Goal: Information Seeking & Learning: Learn about a topic

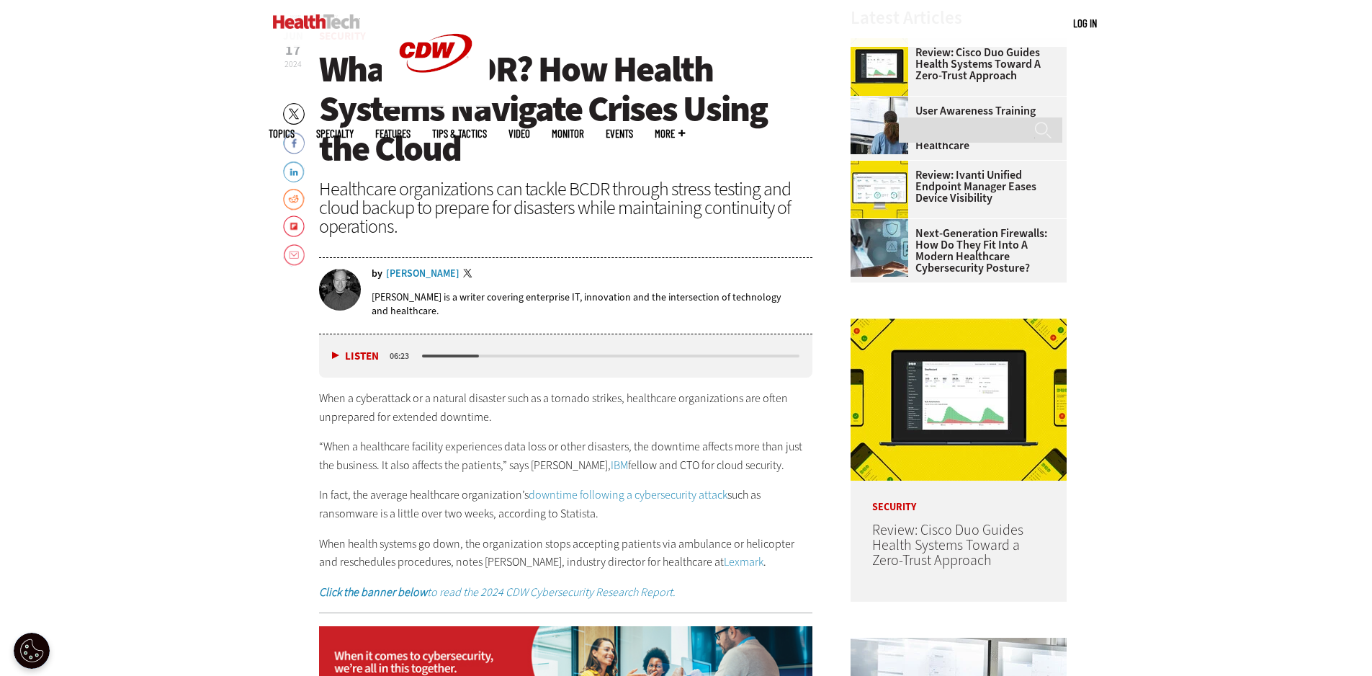
scroll to position [645, 0]
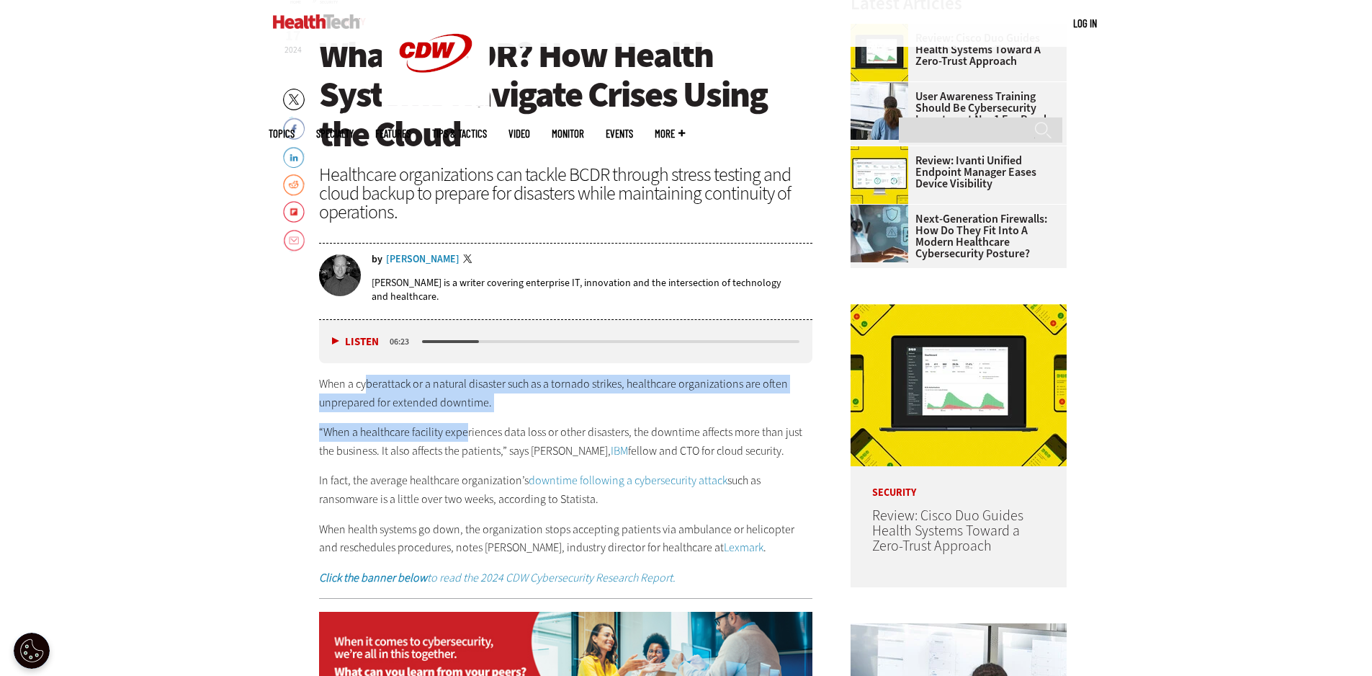
drag, startPoint x: 368, startPoint y: 389, endPoint x: 468, endPoint y: 415, distance: 102.8
click at [468, 415] on div "When a cyberattack or a natural disaster such as a tornado strikes, healthcare …" at bounding box center [566, 481] width 494 height 212
click at [570, 385] on p "When a cyberattack or a natural disaster such as a tornado strikes, healthcare …" at bounding box center [566, 393] width 494 height 37
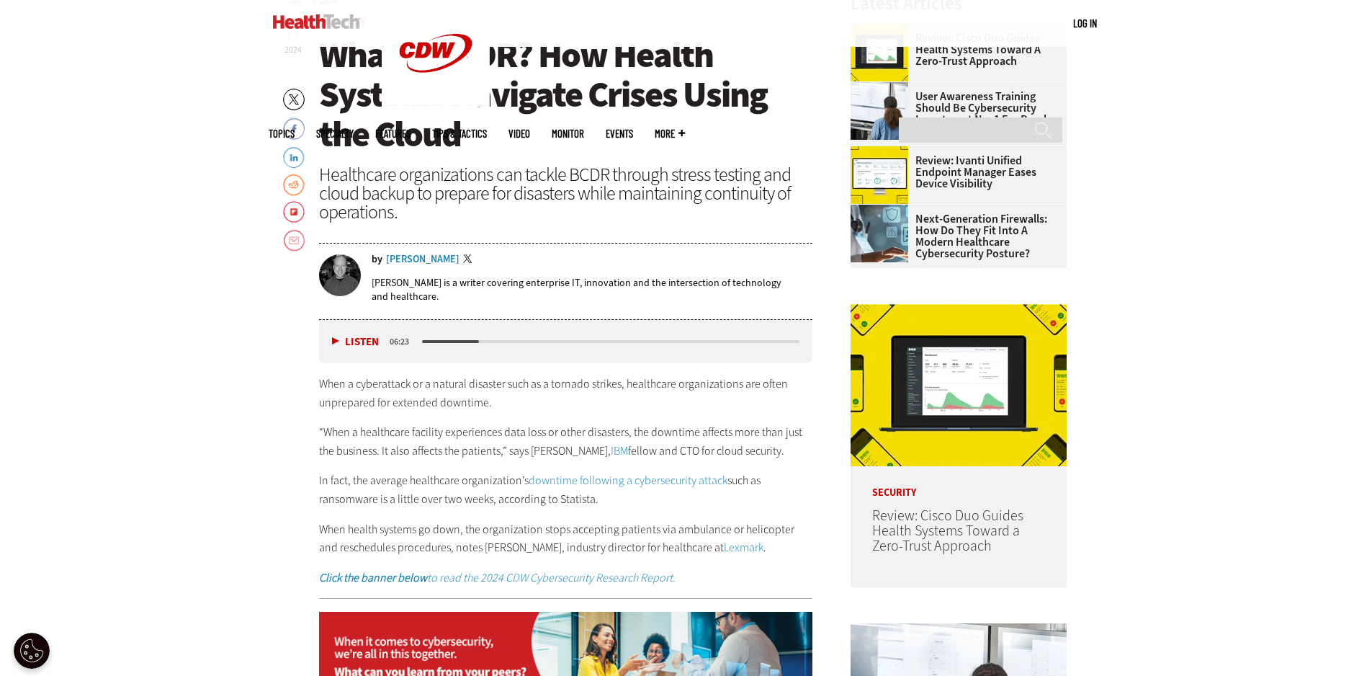
drag, startPoint x: 666, startPoint y: 432, endPoint x: 659, endPoint y: 423, distance: 10.8
click at [663, 427] on p "“When a healthcare facility experiences data loss or other disasters, the downt…" at bounding box center [566, 441] width 494 height 37
click at [414, 400] on p "When a cyberattack or a natural disaster such as a tornado strikes, healthcare …" at bounding box center [566, 393] width 494 height 37
drag, startPoint x: 376, startPoint y: 405, endPoint x: 507, endPoint y: 437, distance: 134.9
click at [507, 437] on div "When a cyberattack or a natural disaster such as a tornado strikes, healthcare …" at bounding box center [566, 481] width 494 height 212
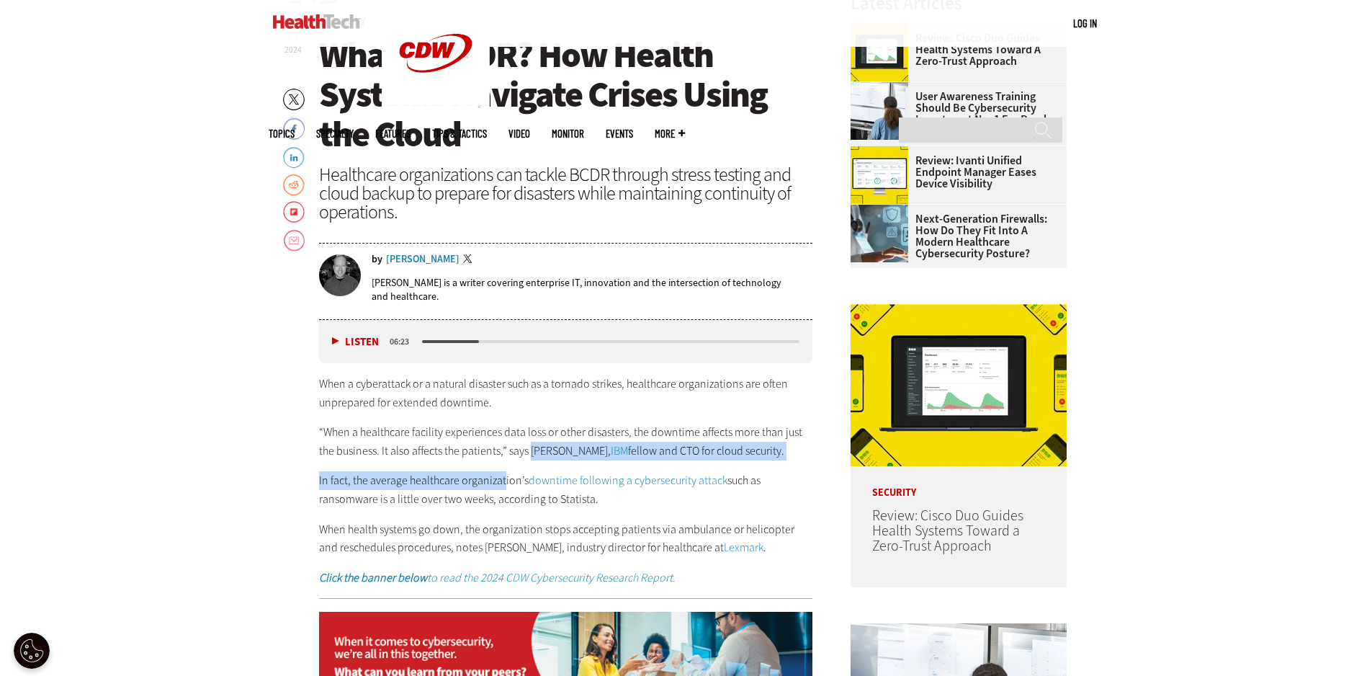
drag, startPoint x: 533, startPoint y: 449, endPoint x: 463, endPoint y: 468, distance: 72.5
click at [494, 465] on div "When a cyberattack or a natural disaster such as a tornado strikes, healthcare …" at bounding box center [566, 481] width 494 height 212
click at [415, 484] on p "In fact, the average healthcare organization’s downtime following a cybersecuri…" at bounding box center [566, 489] width 494 height 37
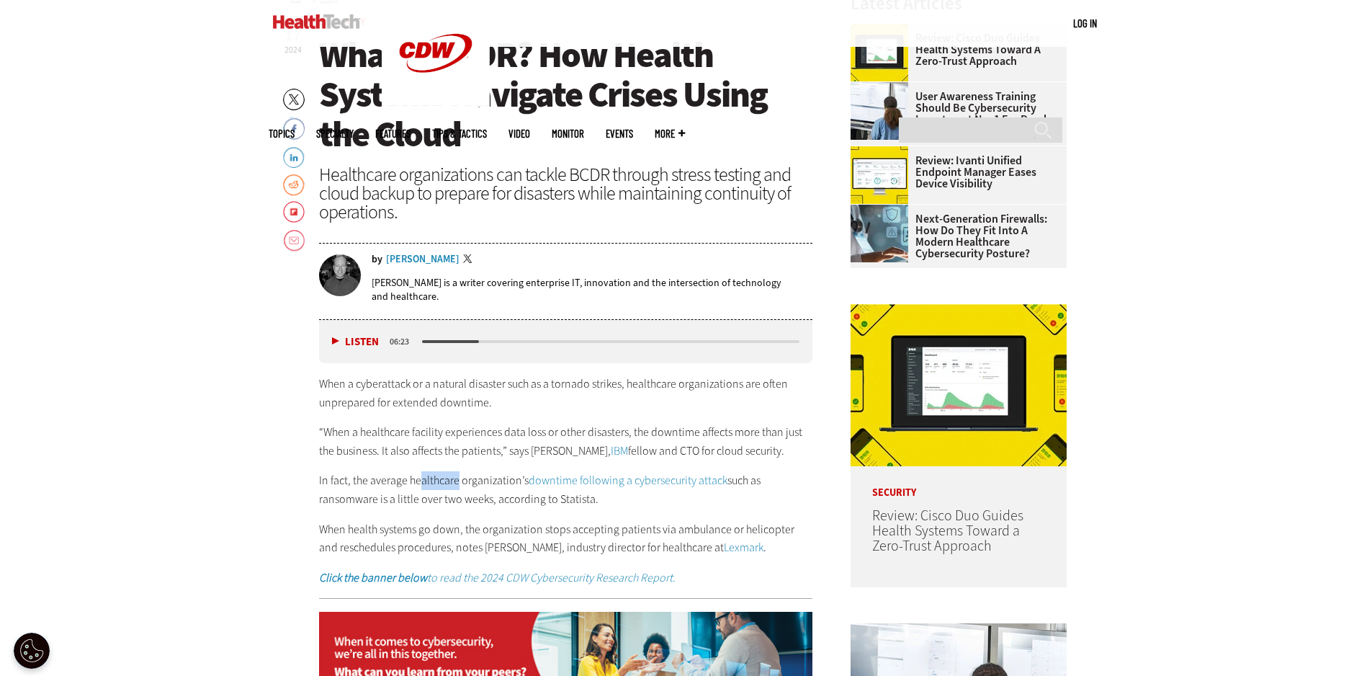
drag, startPoint x: 418, startPoint y: 476, endPoint x: 457, endPoint y: 478, distance: 39.7
click at [457, 478] on p "In fact, the average healthcare organization’s downtime following a cybersecuri…" at bounding box center [566, 489] width 494 height 37
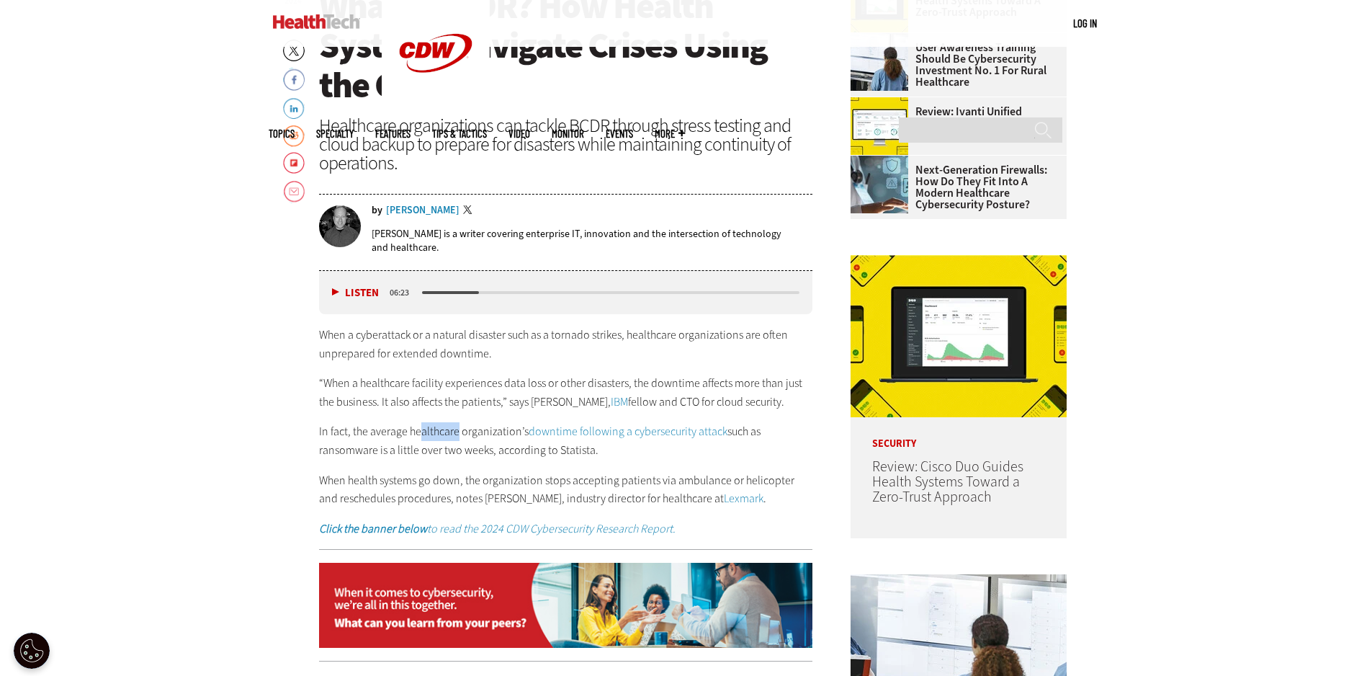
scroll to position [717, 0]
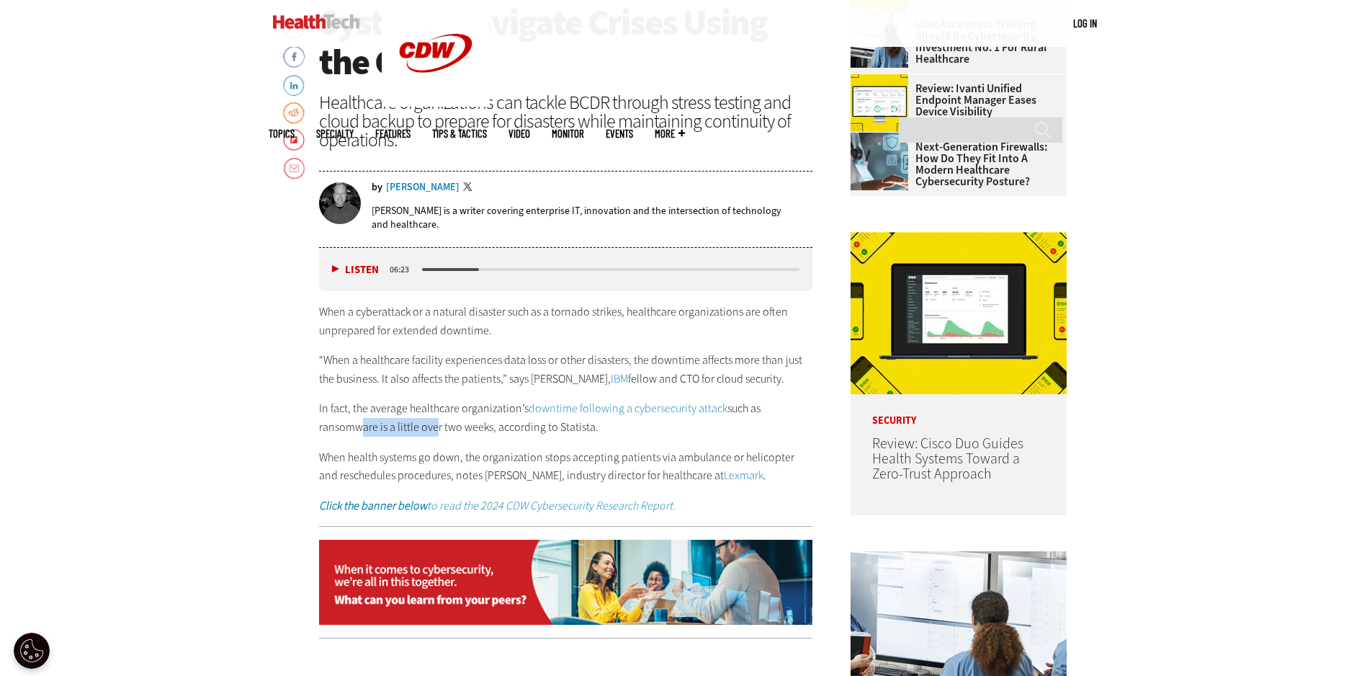
drag, startPoint x: 351, startPoint y: 432, endPoint x: 432, endPoint y: 429, distance: 81.5
click at [432, 429] on p "In fact, the average healthcare organization’s downtime following a cybersecuri…" at bounding box center [566, 417] width 494 height 37
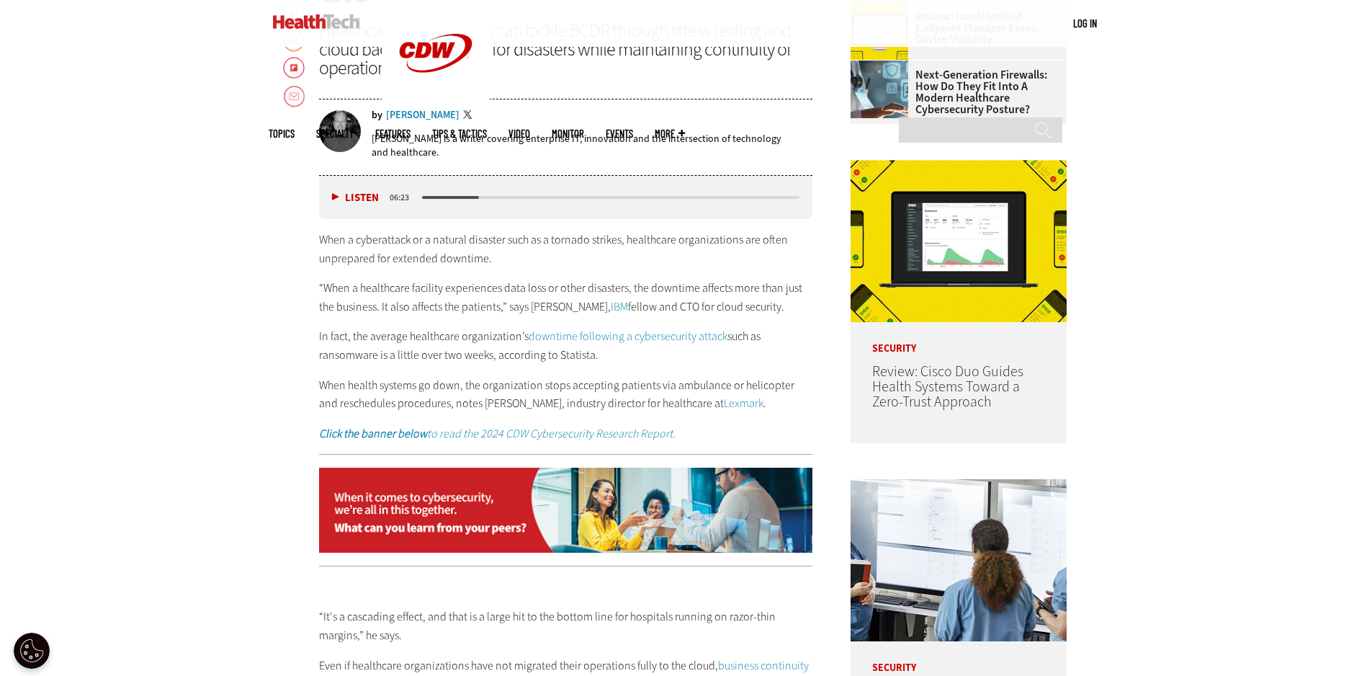
click at [419, 402] on p "When health systems go down, the organization stops accepting patients via ambu…" at bounding box center [566, 394] width 494 height 37
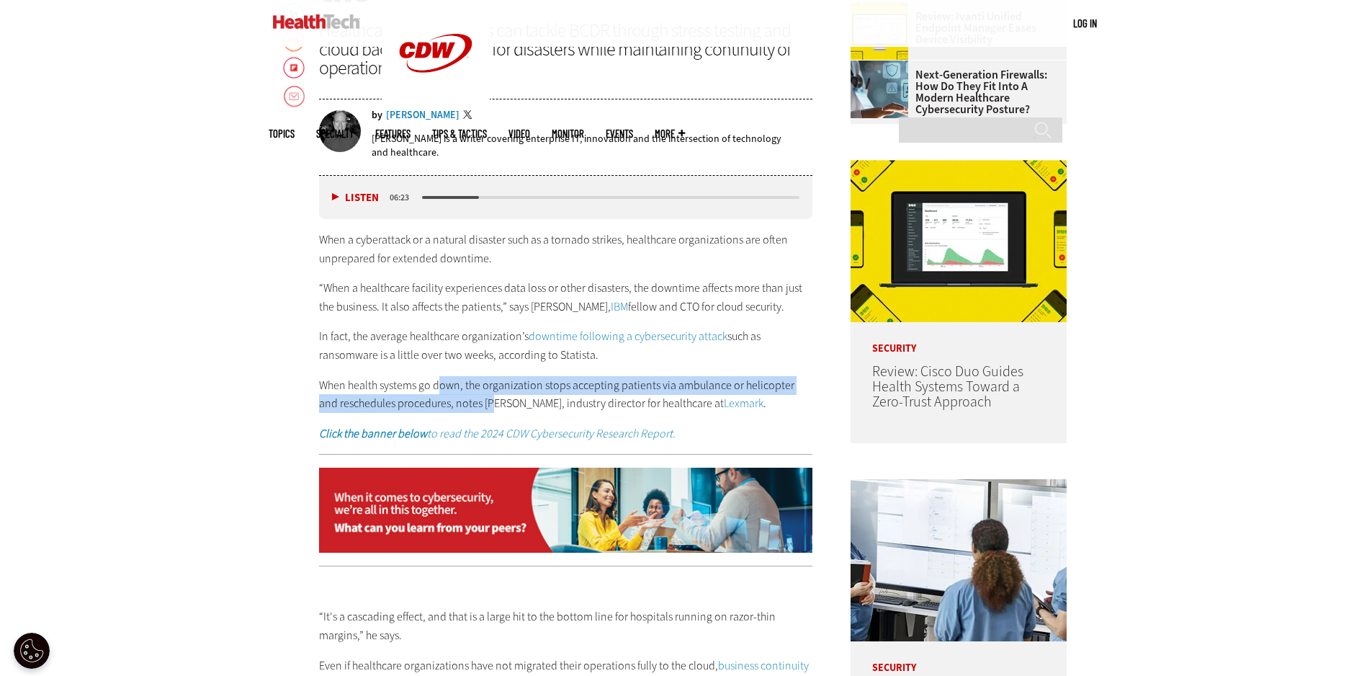
drag, startPoint x: 441, startPoint y: 387, endPoint x: 473, endPoint y: 401, distance: 34.8
click at [473, 401] on p "When health systems go down, the organization stops accepting patients via ambu…" at bounding box center [566, 394] width 494 height 37
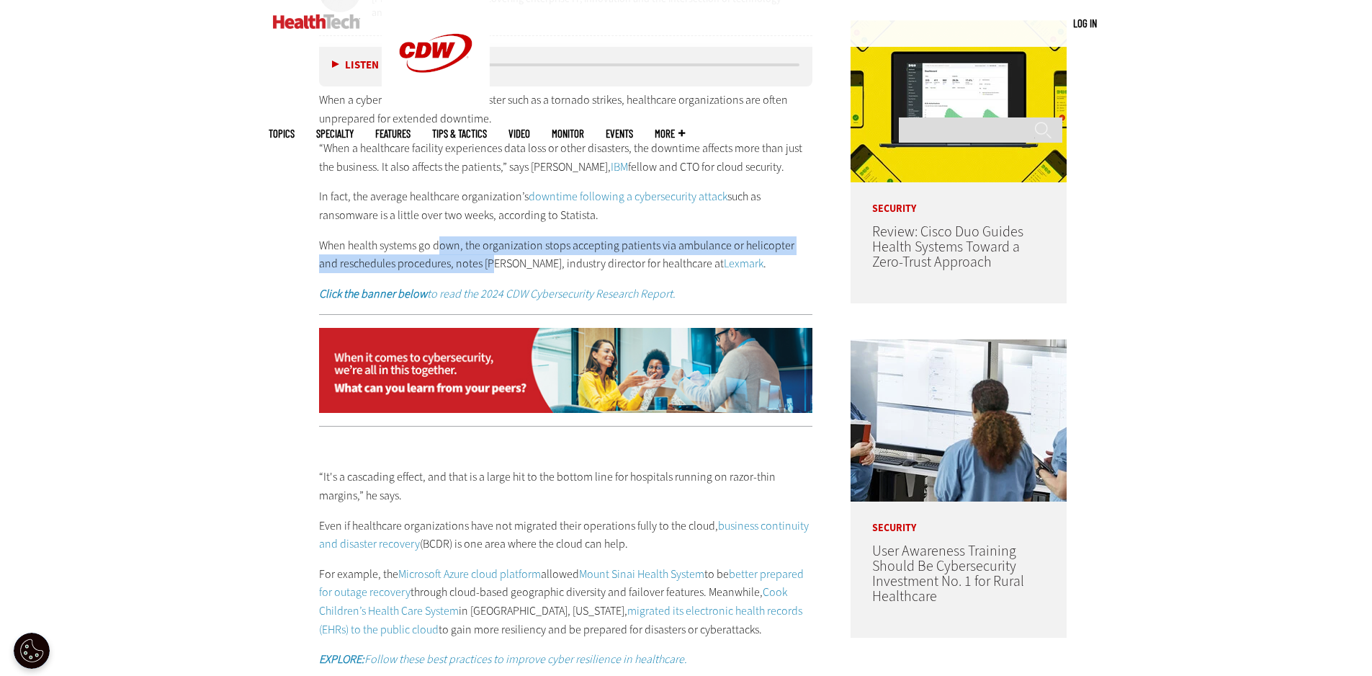
scroll to position [933, 0]
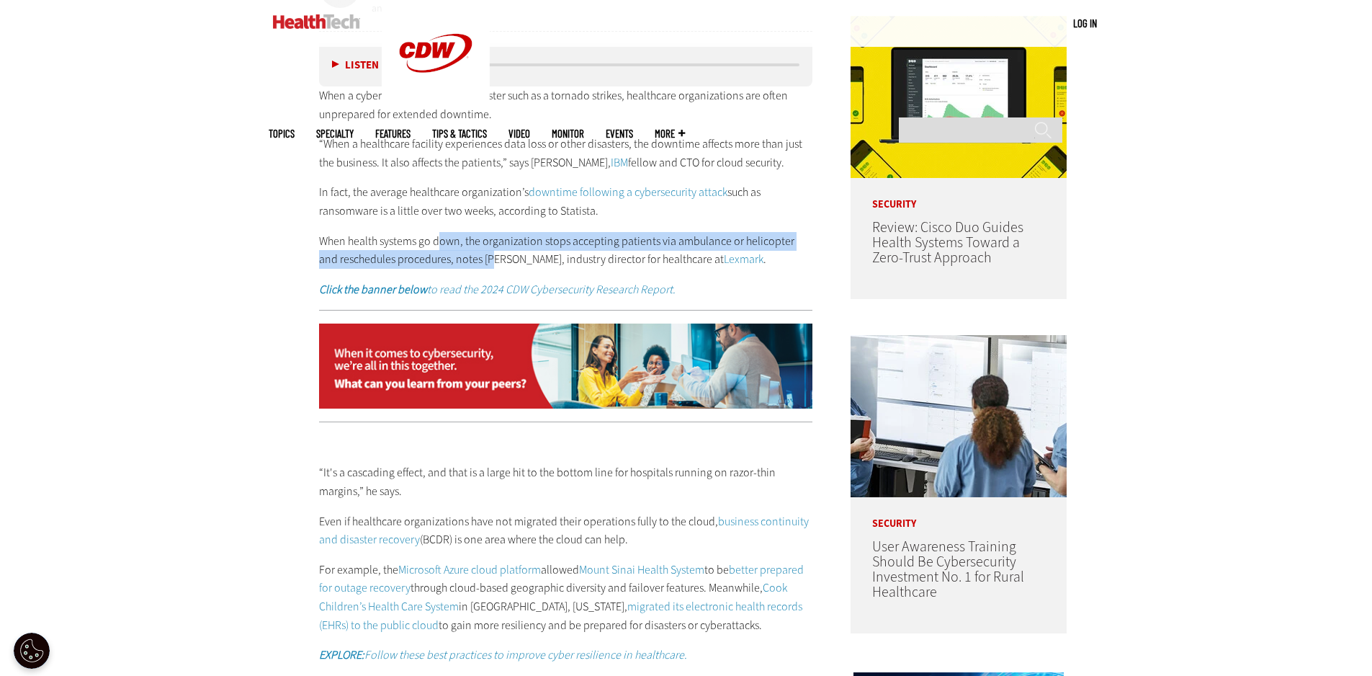
drag, startPoint x: 403, startPoint y: 470, endPoint x: 437, endPoint y: 489, distance: 38.7
click at [437, 489] on p "“It's a cascading effect, and that is a large hit to the bottom line for hospit…" at bounding box center [566, 481] width 494 height 37
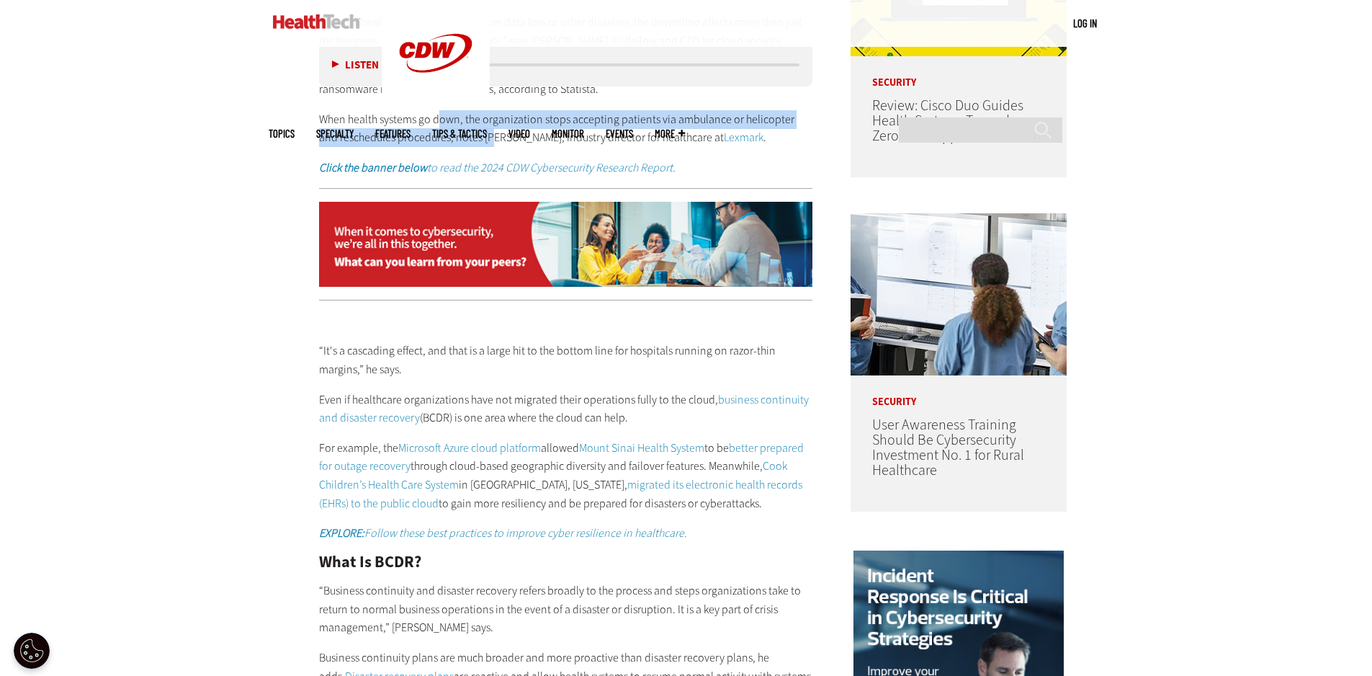
scroll to position [1077, 0]
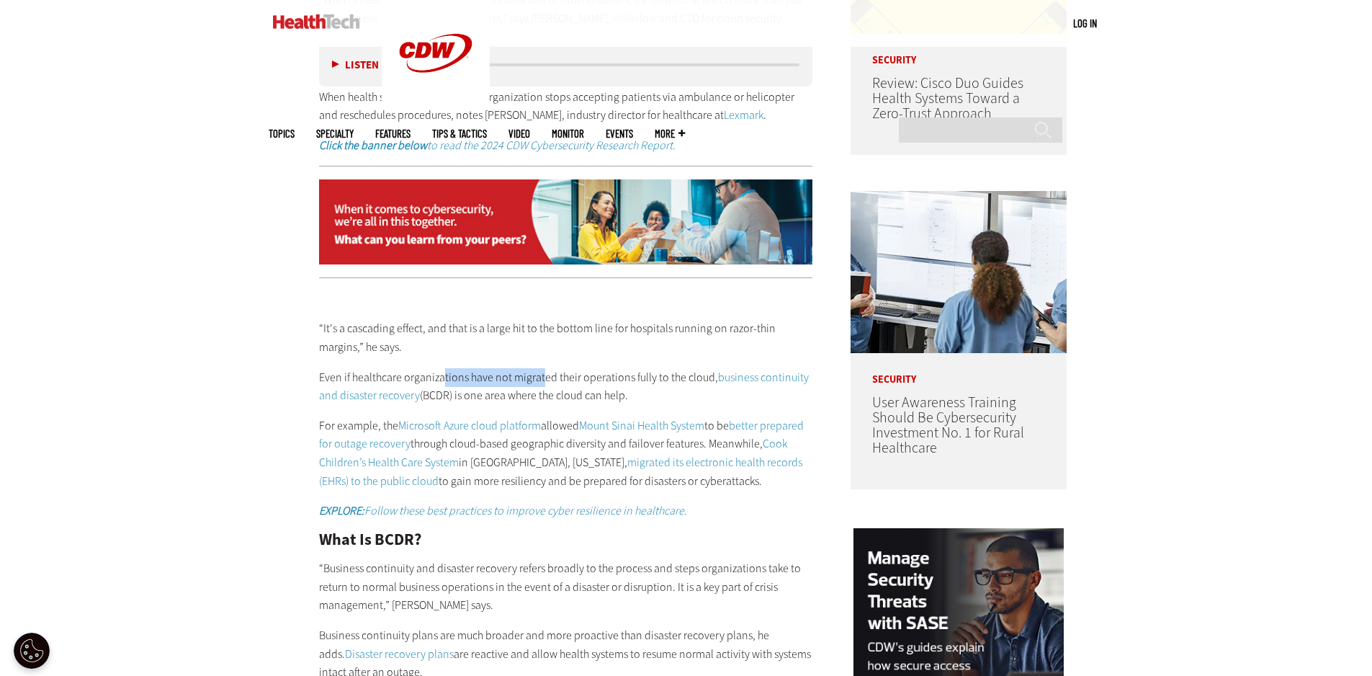
drag, startPoint x: 441, startPoint y: 378, endPoint x: 541, endPoint y: 384, distance: 100.4
click at [541, 384] on p "Even if healthcare organizations have not migrated their operations fully to th…" at bounding box center [566, 386] width 494 height 37
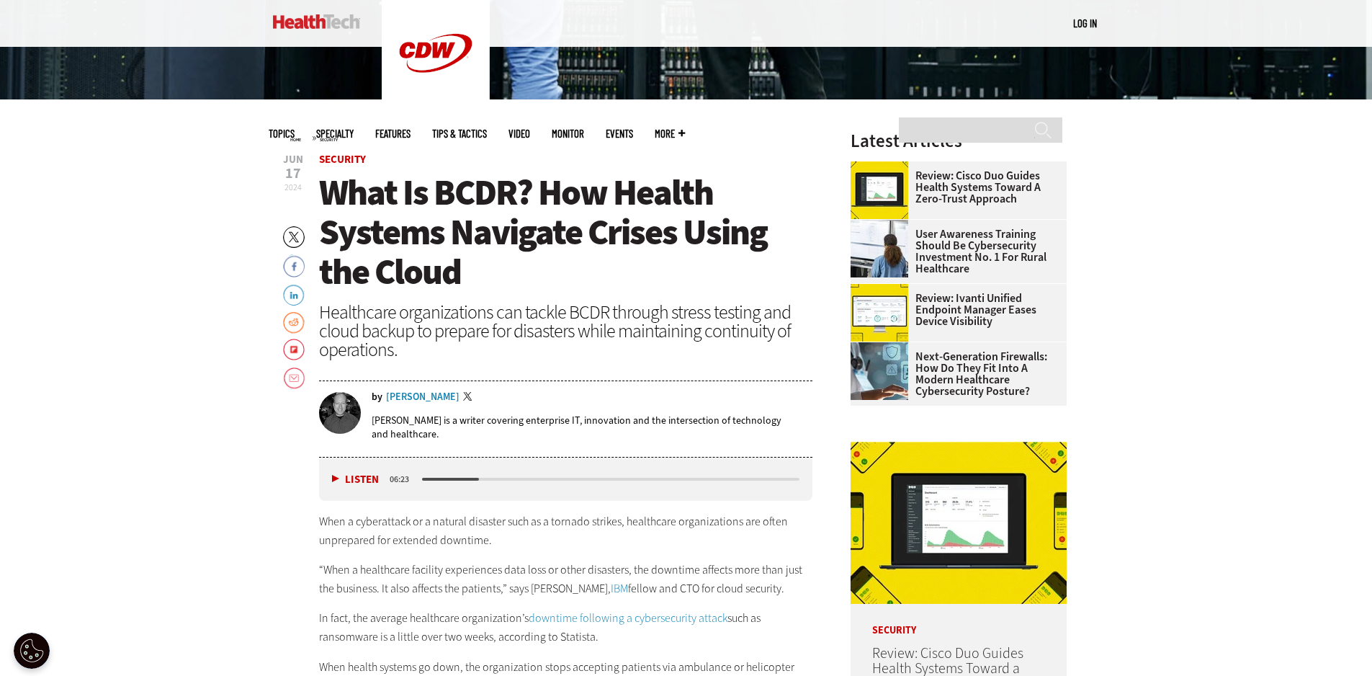
scroll to position [429, 0]
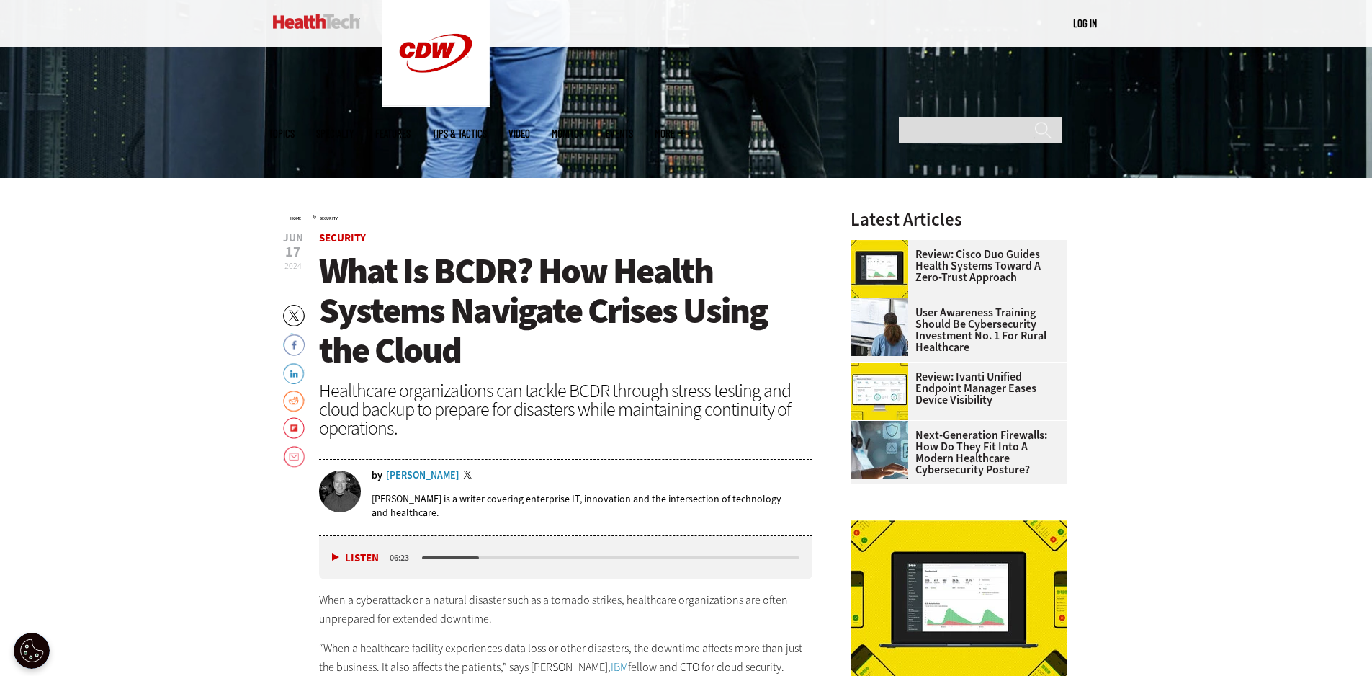
drag, startPoint x: 455, startPoint y: 555, endPoint x: 406, endPoint y: 561, distance: 49.2
click at [406, 562] on div "Listen Pause 06:23" at bounding box center [566, 557] width 494 height 43
click at [426, 555] on div "media player" at bounding box center [611, 557] width 383 height 7
click at [337, 561] on button "Listen" at bounding box center [355, 558] width 47 height 11
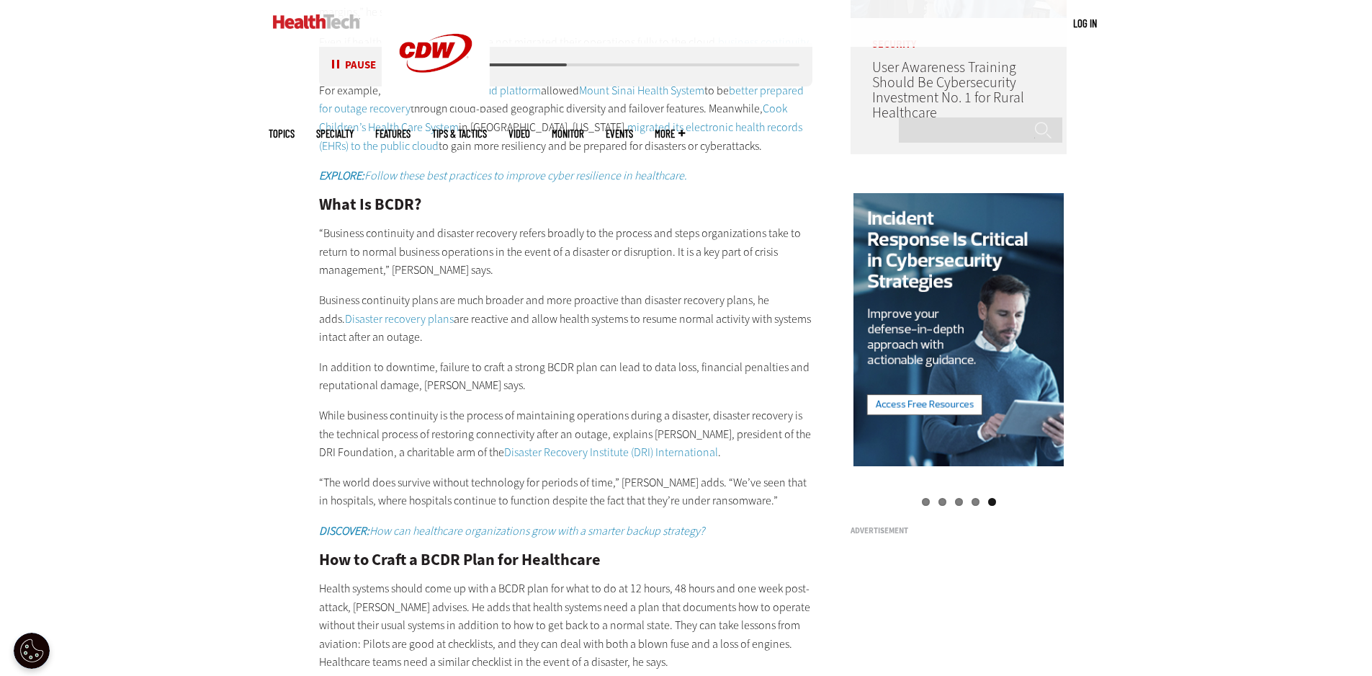
scroll to position [1437, 0]
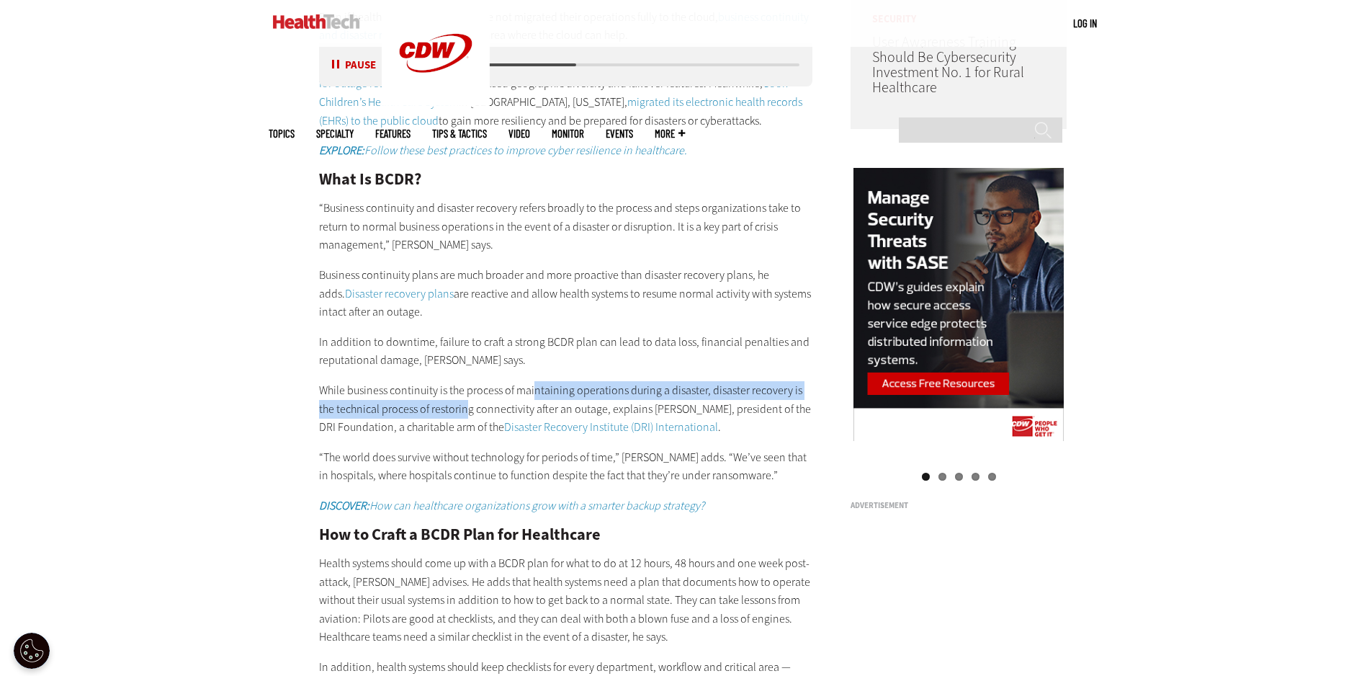
drag, startPoint x: 534, startPoint y: 388, endPoint x: 465, endPoint y: 406, distance: 70.8
click at [465, 406] on p "While business continuity is the process of maintaining operations during a dis…" at bounding box center [566, 408] width 494 height 55
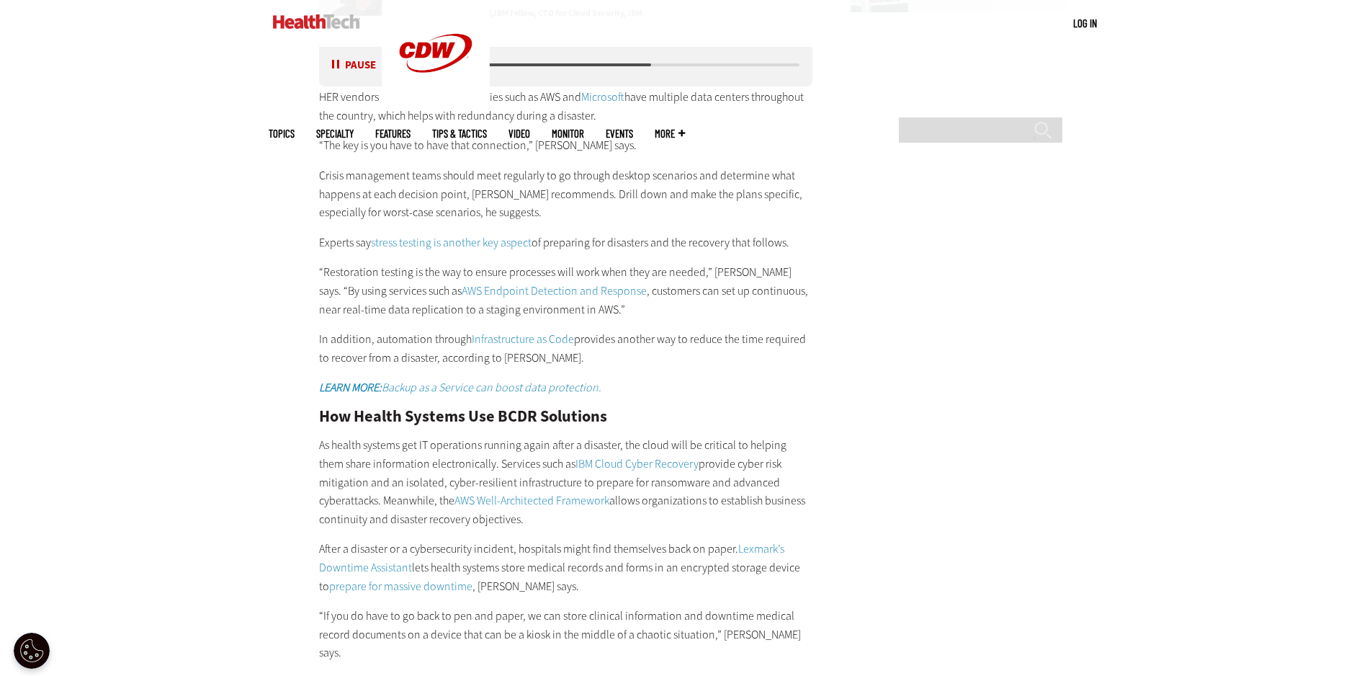
scroll to position [2446, 0]
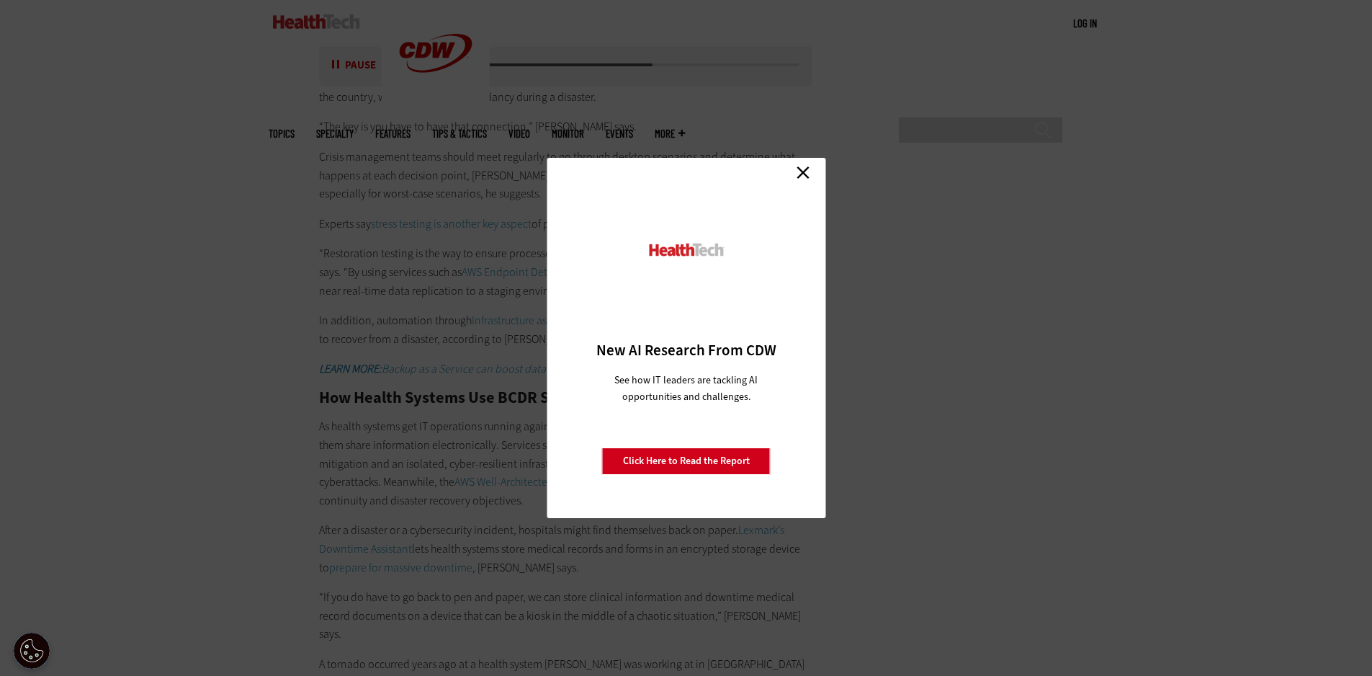
click at [809, 169] on link "Close" at bounding box center [804, 172] width 22 height 22
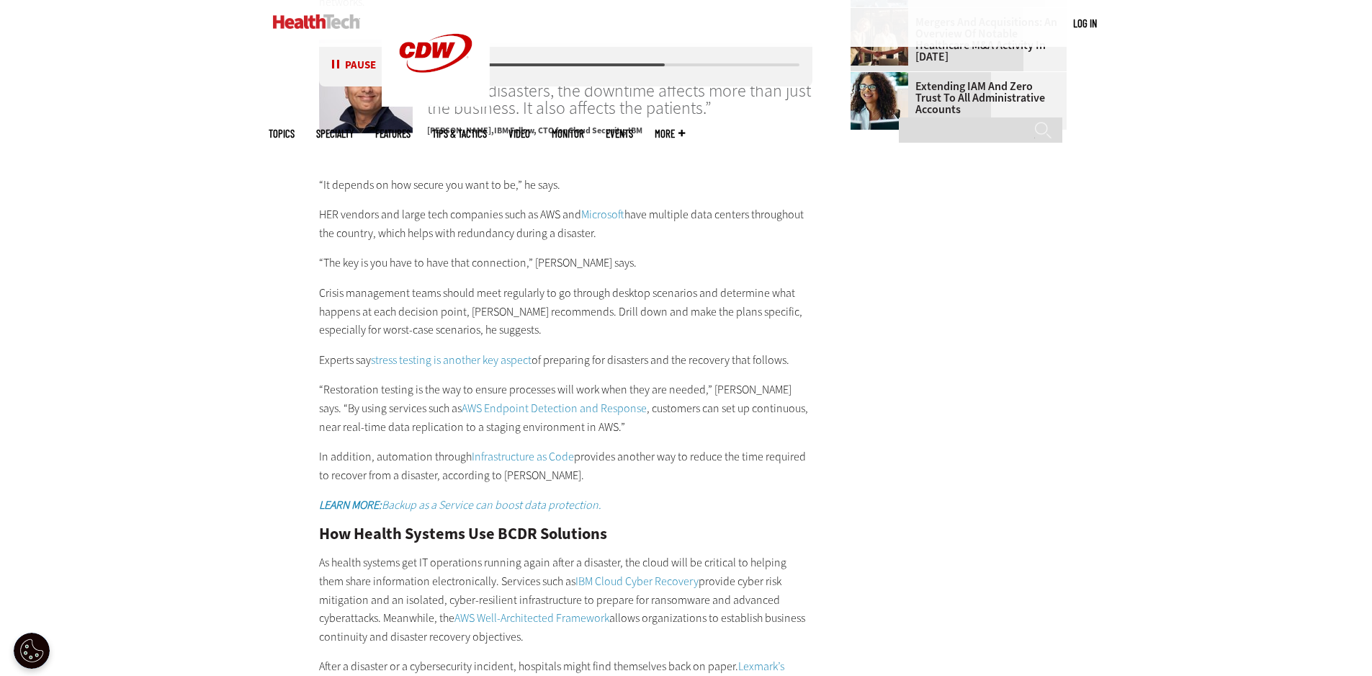
scroll to position [2302, 0]
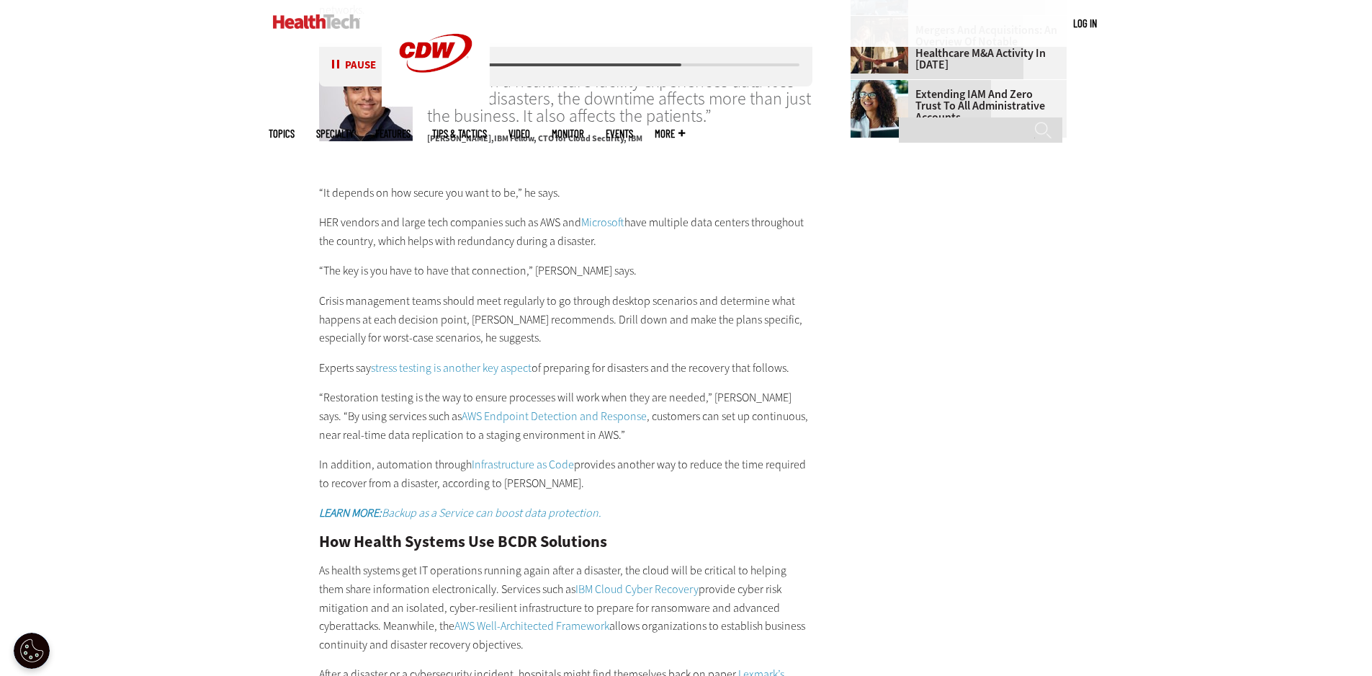
drag, startPoint x: 600, startPoint y: 305, endPoint x: 544, endPoint y: 299, distance: 56.5
click at [557, 298] on p "Crisis management teams should meet regularly to go through desktop scenarios a…" at bounding box center [566, 319] width 494 height 55
drag, startPoint x: 604, startPoint y: 349, endPoint x: 648, endPoint y: 349, distance: 44.7
click at [648, 359] on p "Experts say stress testing is another key aspect of preparing for disasters and…" at bounding box center [566, 368] width 494 height 19
drag, startPoint x: 452, startPoint y: 375, endPoint x: 586, endPoint y: 380, distance: 134.8
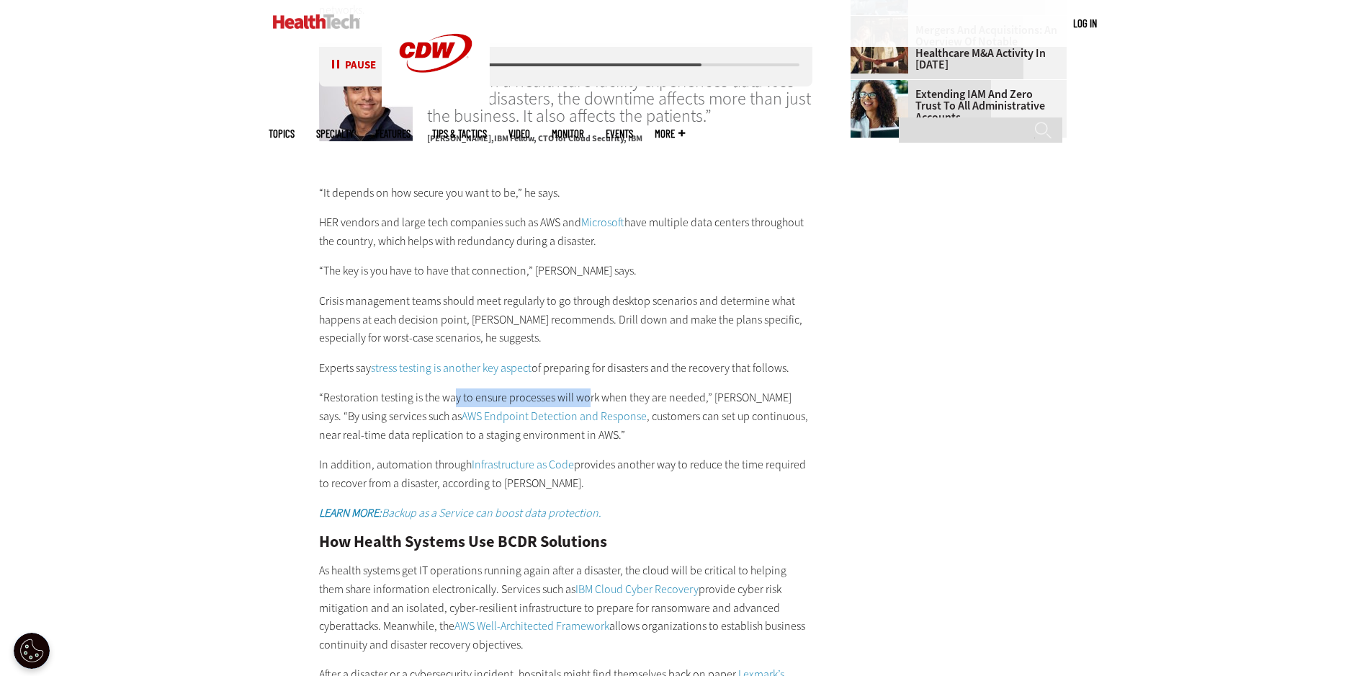
click at [586, 388] on p "“Restoration testing is the way to ensure processes will work when they are nee…" at bounding box center [566, 415] width 494 height 55
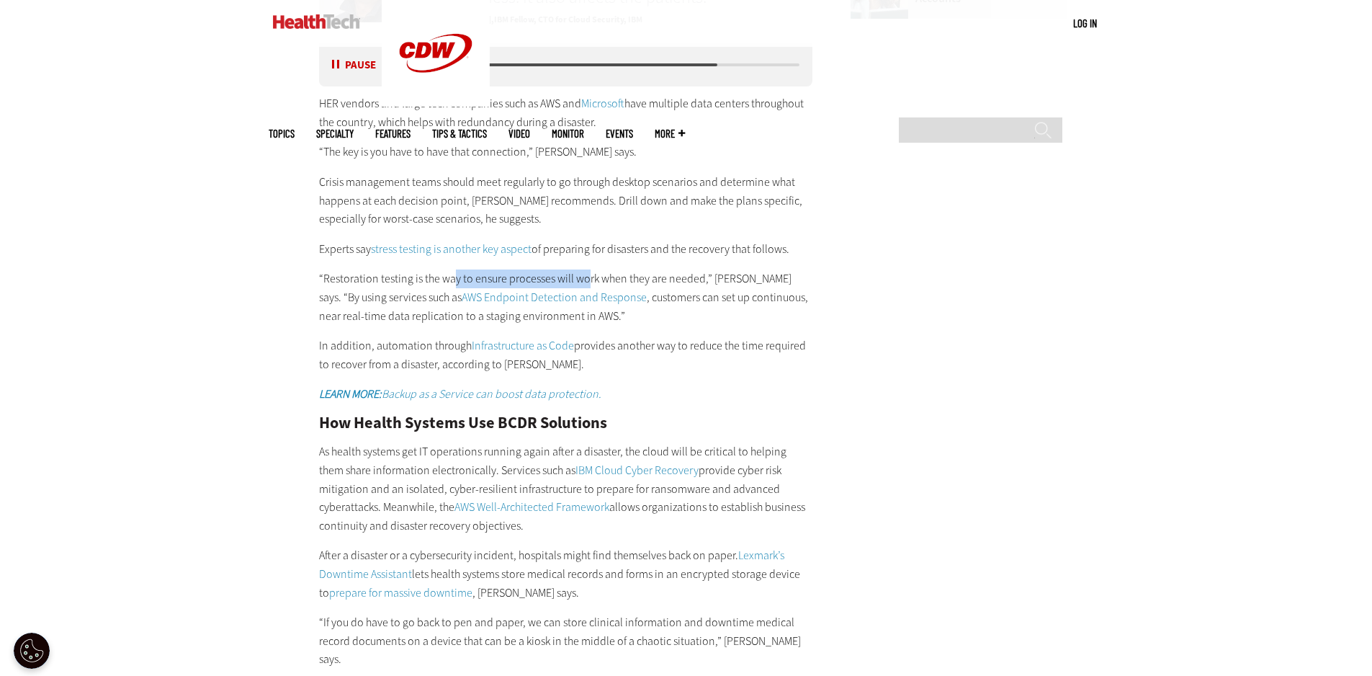
scroll to position [2446, 0]
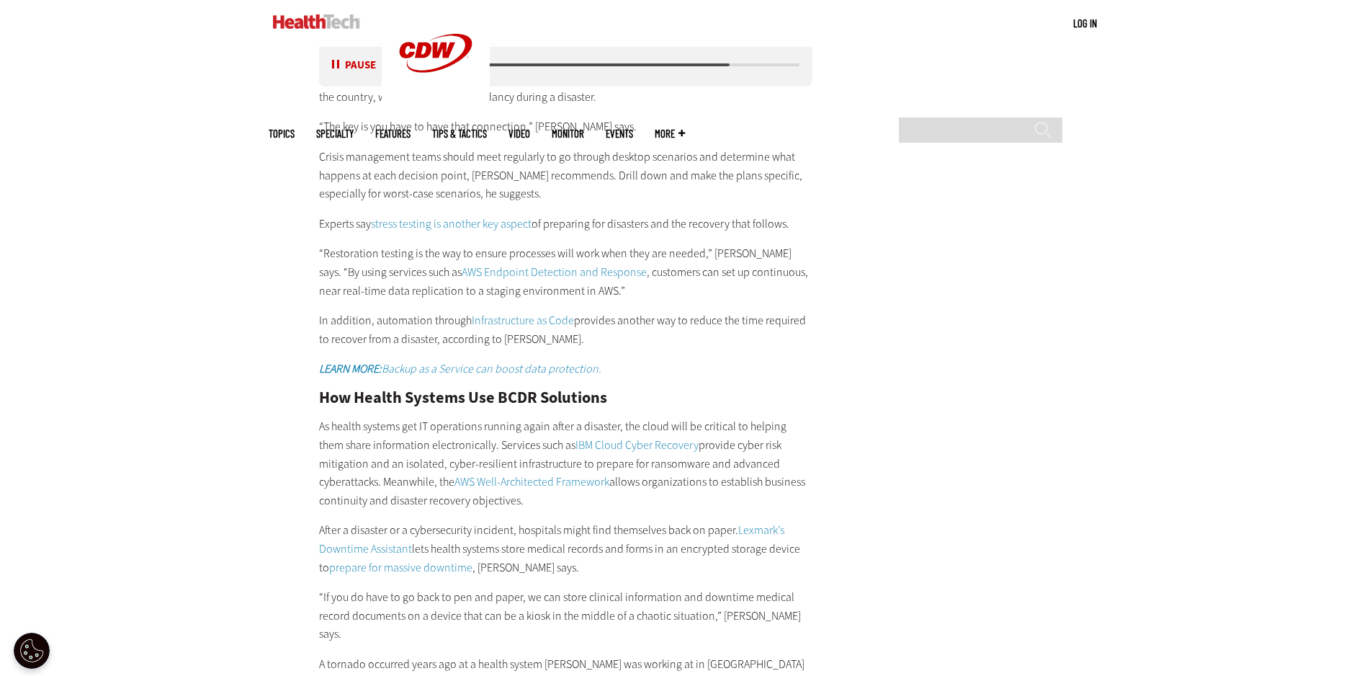
drag, startPoint x: 656, startPoint y: 425, endPoint x: 855, endPoint y: 333, distance: 219.8
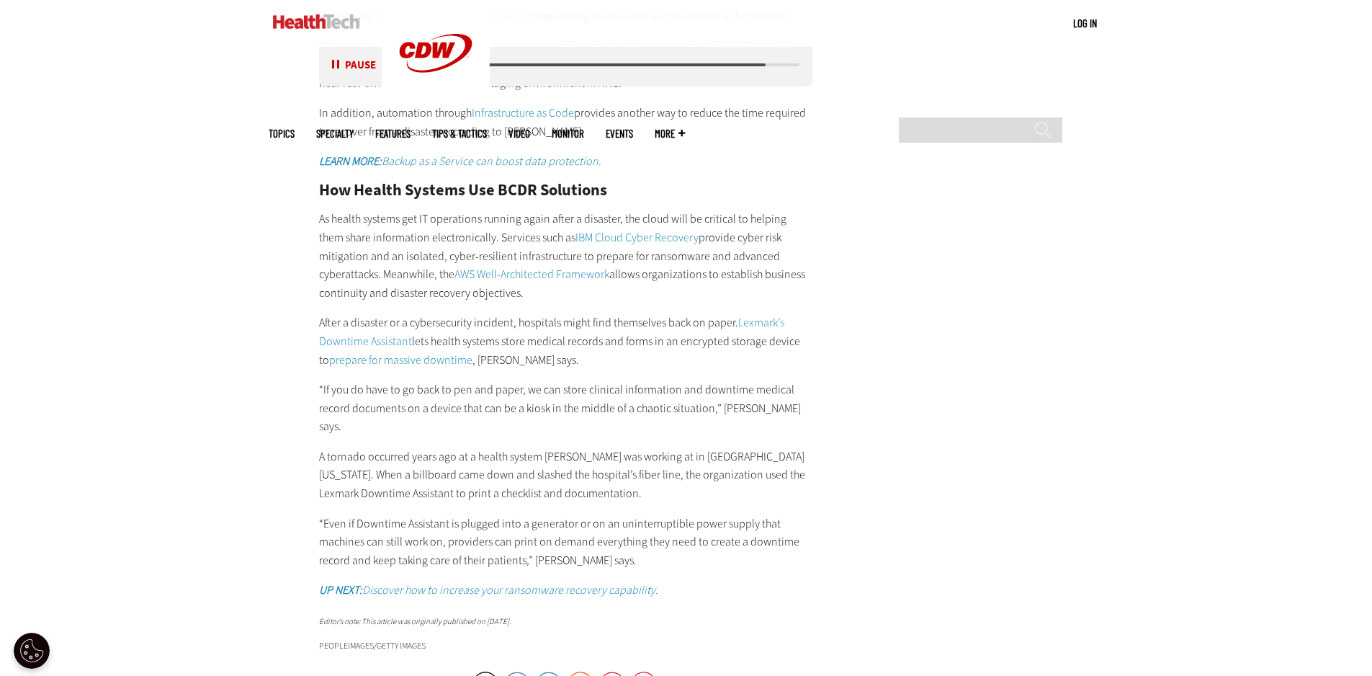
scroll to position [2662, 0]
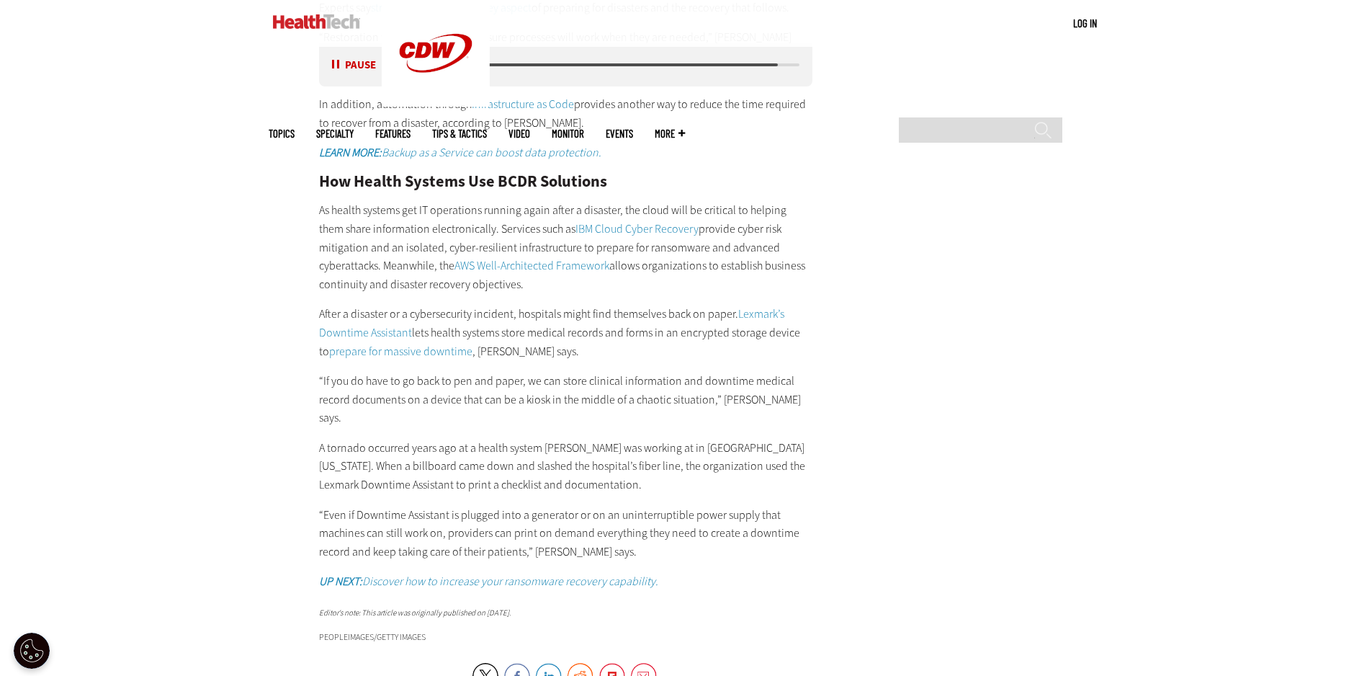
click at [618, 439] on p "A tornado occurred years ago at a health system [PERSON_NAME] was working at in…" at bounding box center [566, 466] width 494 height 55
click at [337, 60] on button "Pause" at bounding box center [354, 65] width 45 height 11
